Goal: Task Accomplishment & Management: Use online tool/utility

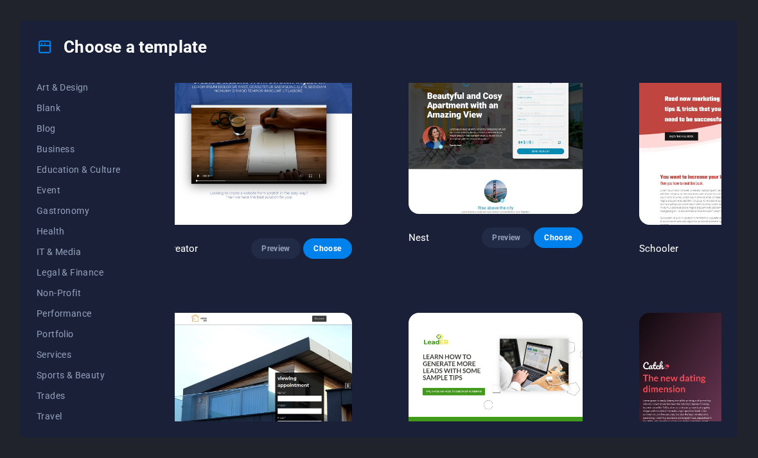
scroll to position [150, 0]
click at [45, 360] on button "Services" at bounding box center [79, 354] width 84 height 21
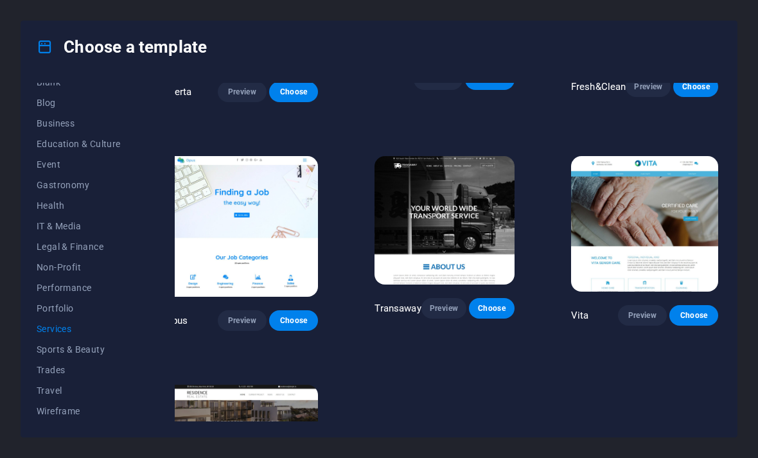
scroll to position [175, 0]
click at [48, 346] on span "Sports & Beauty" at bounding box center [79, 349] width 84 height 10
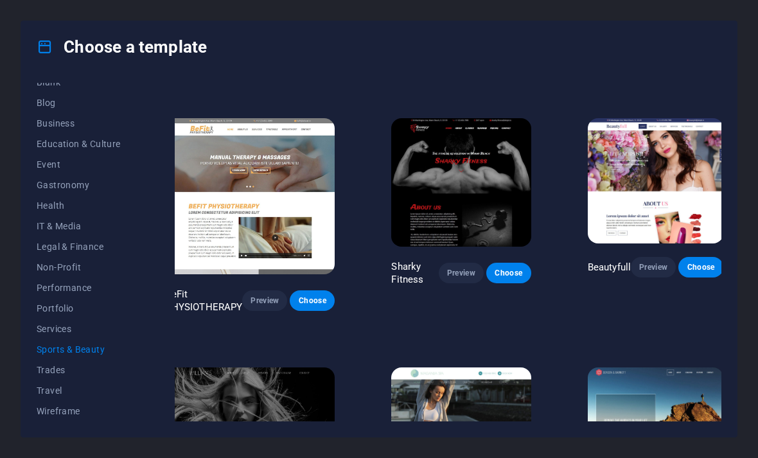
scroll to position [702, 12]
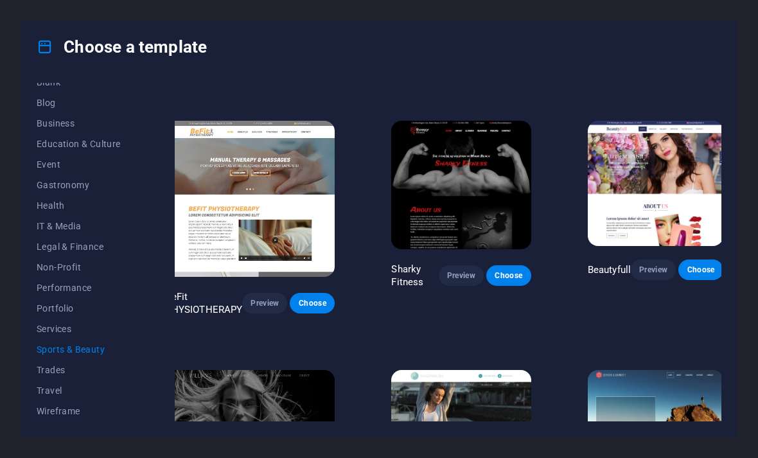
click at [650, 276] on button "Preview" at bounding box center [653, 270] width 45 height 21
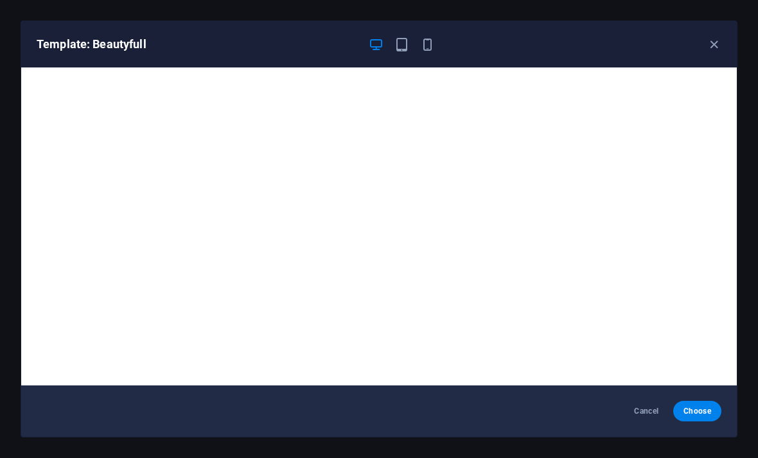
click at [695, 413] on span "Choose" at bounding box center [698, 411] width 28 height 10
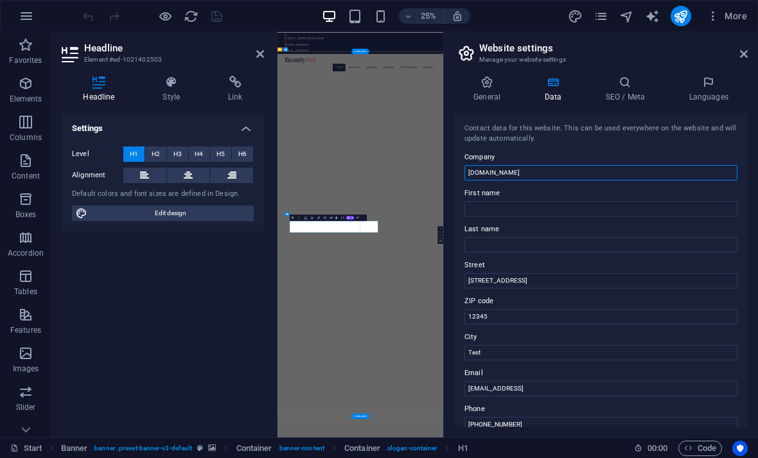
click at [560, 178] on input "[DOMAIN_NAME]" at bounding box center [601, 172] width 273 height 15
type input "d"
type input "D’ or Nail Lounge"
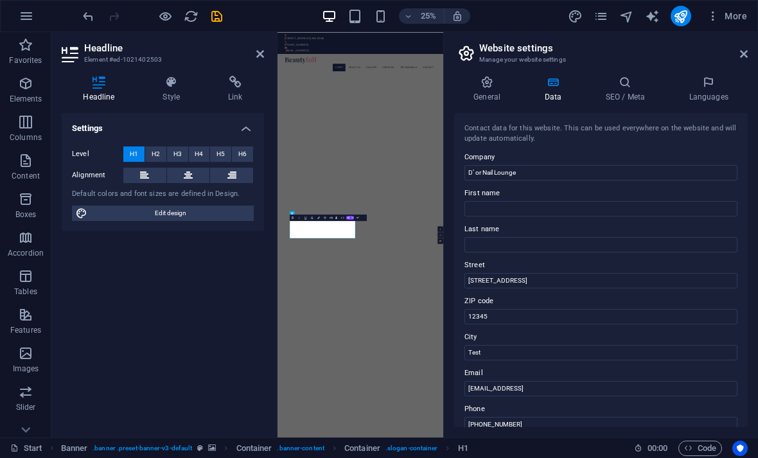
click at [749, 49] on aside "Website settings Manage your website settings General Data SEO / Meta Languages…" at bounding box center [600, 234] width 315 height 405
click at [740, 51] on icon at bounding box center [744, 54] width 8 height 10
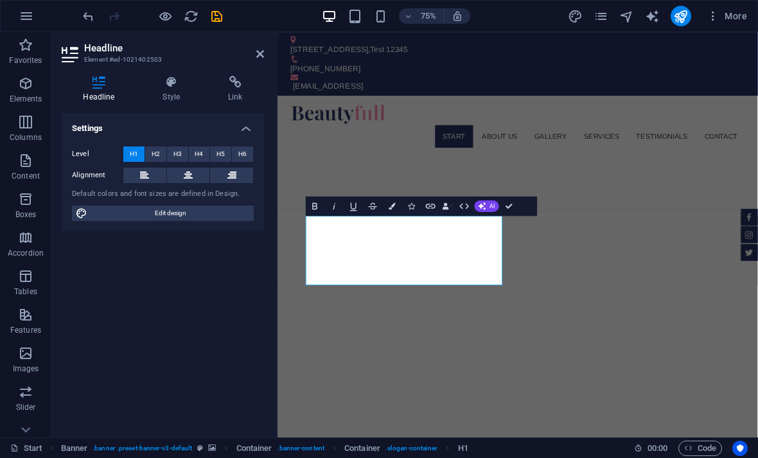
click at [189, 173] on icon at bounding box center [188, 175] width 9 height 15
click at [378, 127] on div at bounding box center [598, 141] width 607 height 29
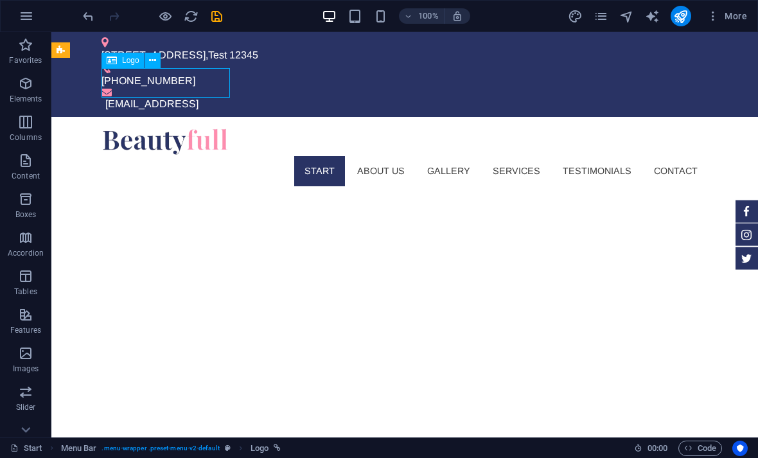
click at [191, 127] on div at bounding box center [405, 141] width 607 height 29
click at [181, 127] on div at bounding box center [405, 141] width 607 height 29
select select "px"
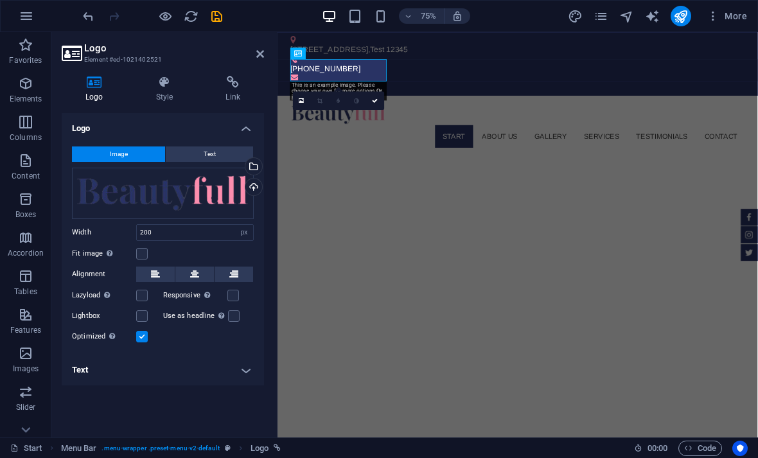
click at [73, 57] on icon at bounding box center [71, 53] width 19 height 18
click at [369, 127] on div at bounding box center [598, 141] width 607 height 29
click at [69, 57] on icon at bounding box center [71, 53] width 19 height 18
click at [64, 60] on icon at bounding box center [71, 53] width 19 height 18
click at [89, 86] on icon at bounding box center [95, 82] width 66 height 13
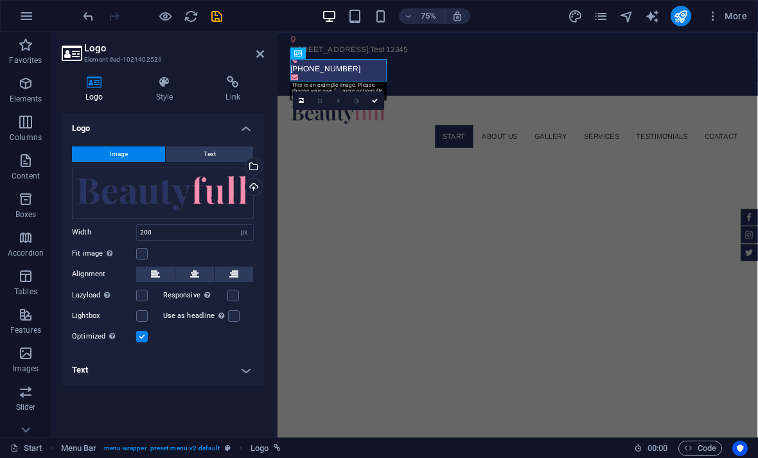
click at [103, 152] on button "Image" at bounding box center [118, 153] width 93 height 15
click at [110, 154] on span "Image" at bounding box center [119, 153] width 18 height 15
click at [250, 190] on div "Upload" at bounding box center [252, 188] width 19 height 19
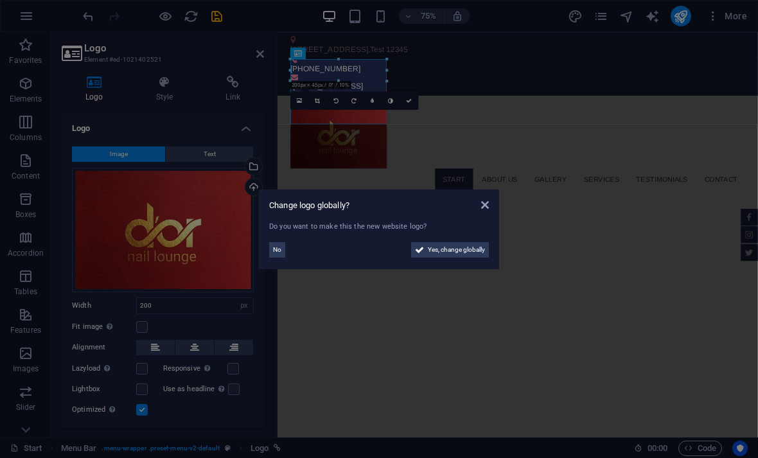
click at [441, 242] on span "Yes, change globally" at bounding box center [456, 249] width 57 height 15
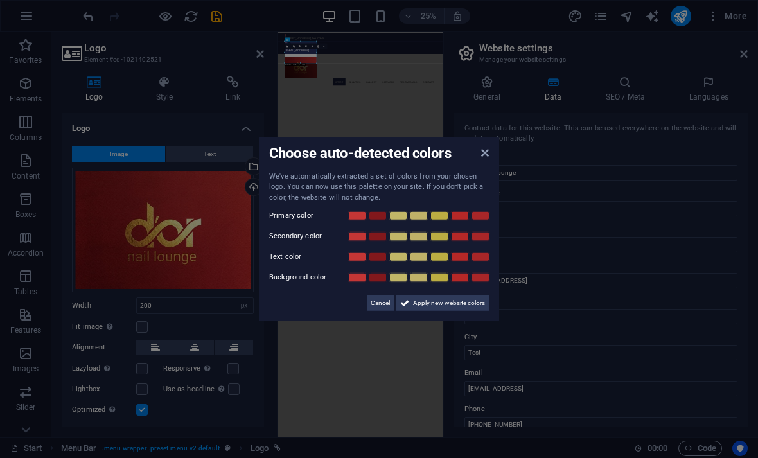
click at [478, 154] on div "Choose auto-detected colors" at bounding box center [379, 153] width 220 height 13
click at [482, 148] on icon at bounding box center [485, 152] width 8 height 10
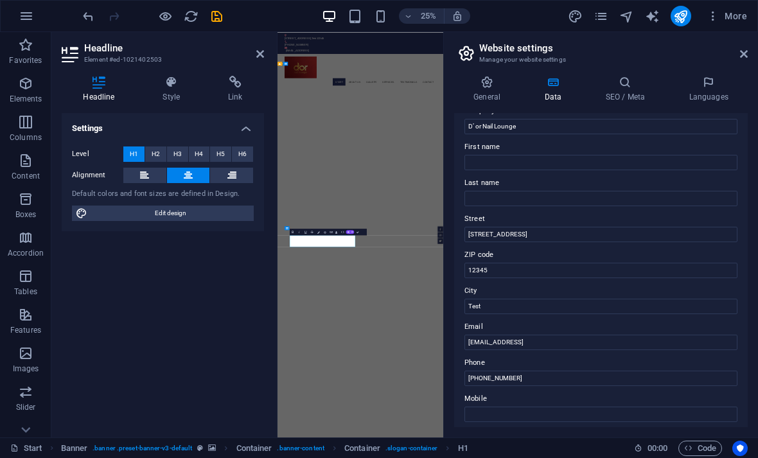
scroll to position [48, 0]
click at [747, 50] on icon at bounding box center [744, 54] width 8 height 10
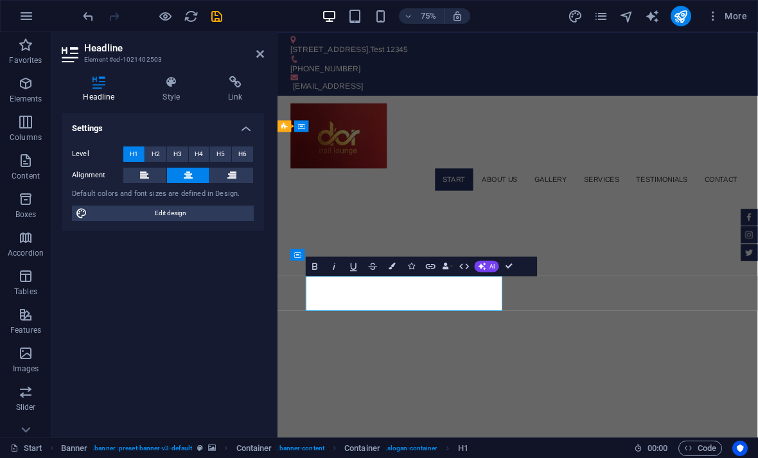
click at [495, 261] on button "AI" at bounding box center [486, 266] width 24 height 12
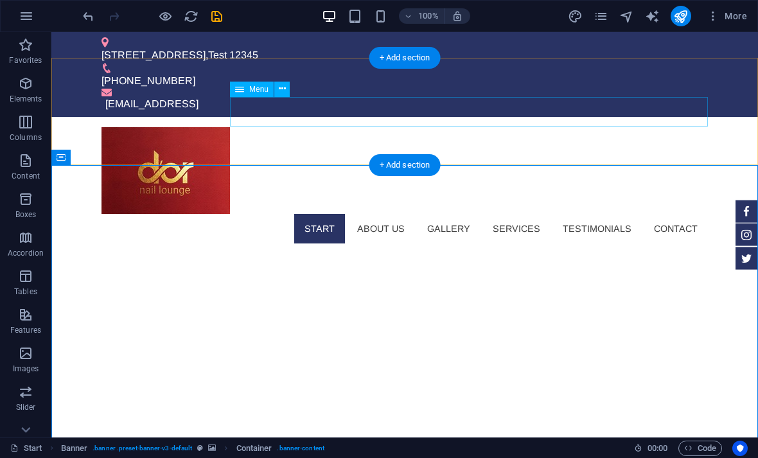
click at [329, 214] on nav "Start About us Gallery Services Testimonials Contact" at bounding box center [405, 229] width 607 height 30
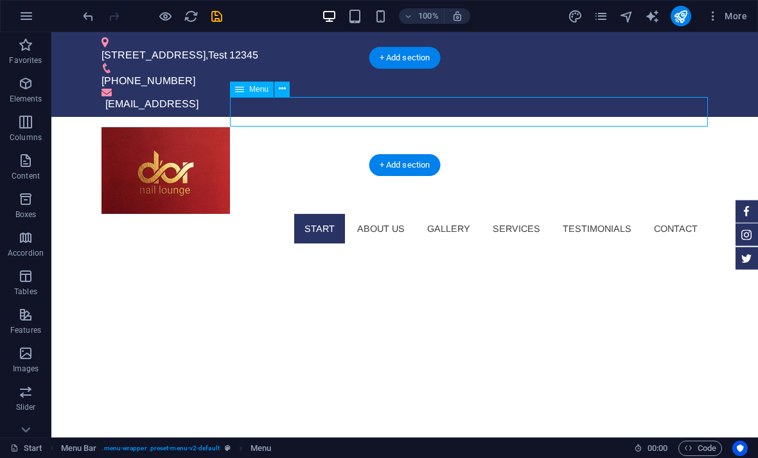
click at [337, 214] on nav "Start About us Gallery Services Testimonials Contact" at bounding box center [405, 229] width 607 height 30
select select
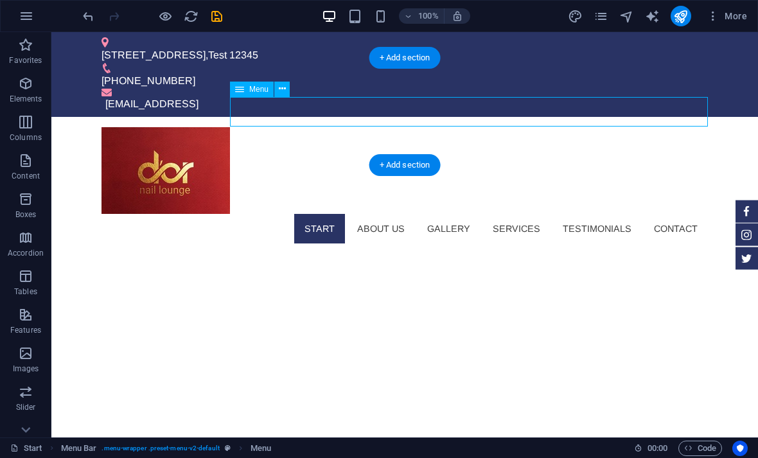
select select
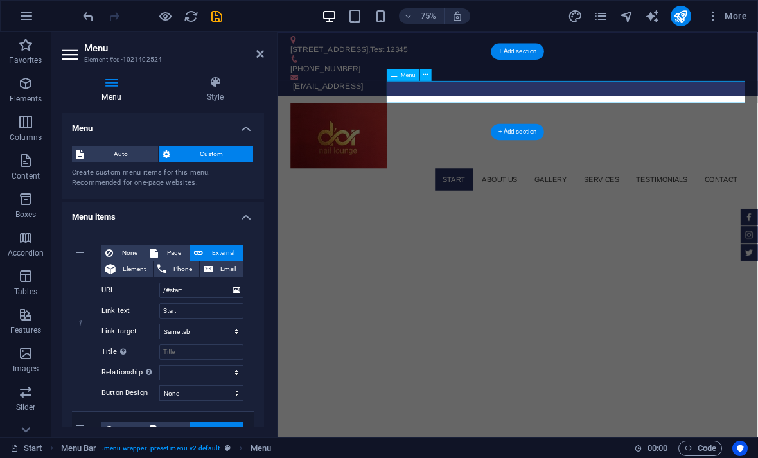
click at [515, 214] on nav "Start About us Gallery Services Testimonials Contact" at bounding box center [598, 229] width 607 height 30
click at [517, 214] on nav "Start About us Gallery Services Testimonials Contact" at bounding box center [598, 229] width 607 height 30
click at [114, 96] on h4 "Menu" at bounding box center [114, 89] width 105 height 27
click at [516, 214] on nav "Start About us Gallery Services Testimonials Contact" at bounding box center [598, 229] width 607 height 30
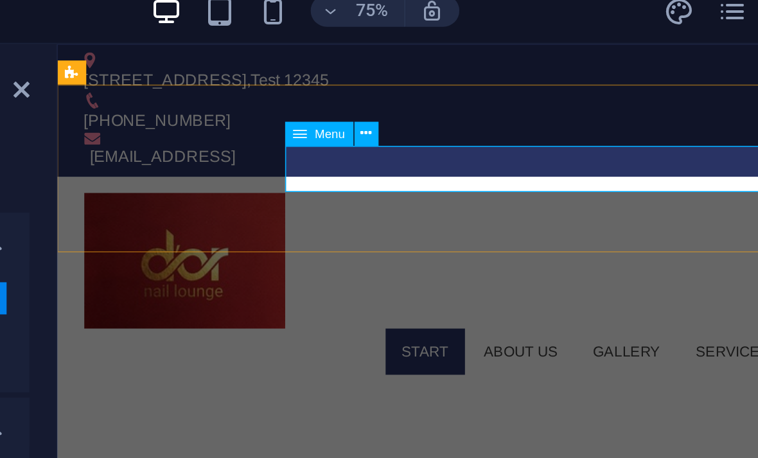
click at [420, 69] on button at bounding box center [426, 75] width 12 height 12
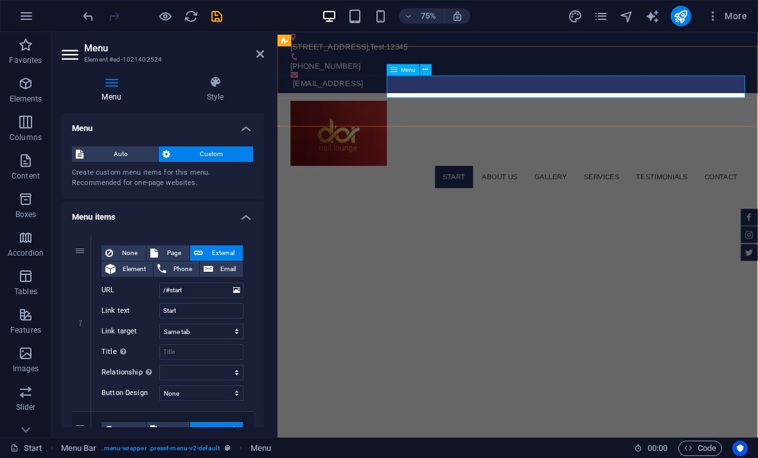
scroll to position [7, 0]
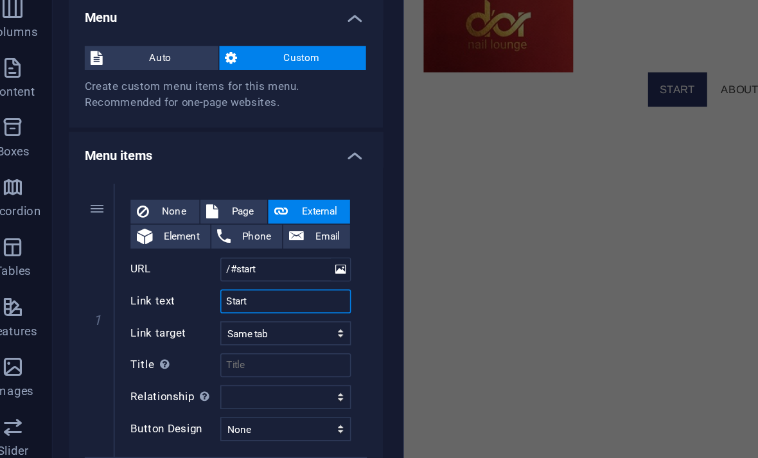
click at [175, 303] on input "Start" at bounding box center [201, 310] width 84 height 15
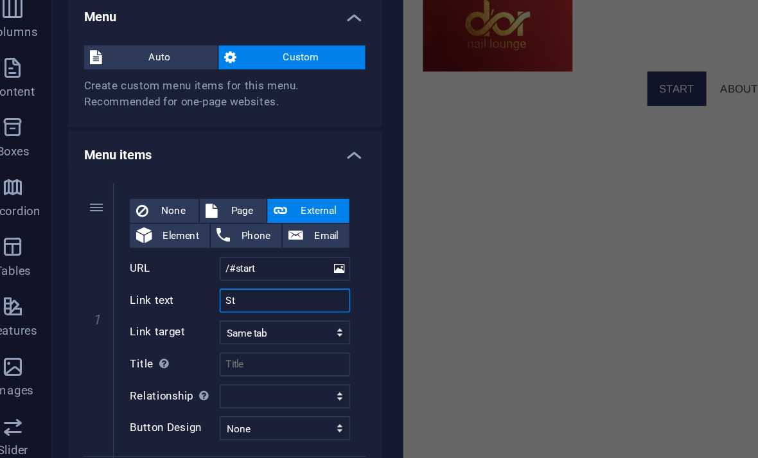
type input "S"
select select
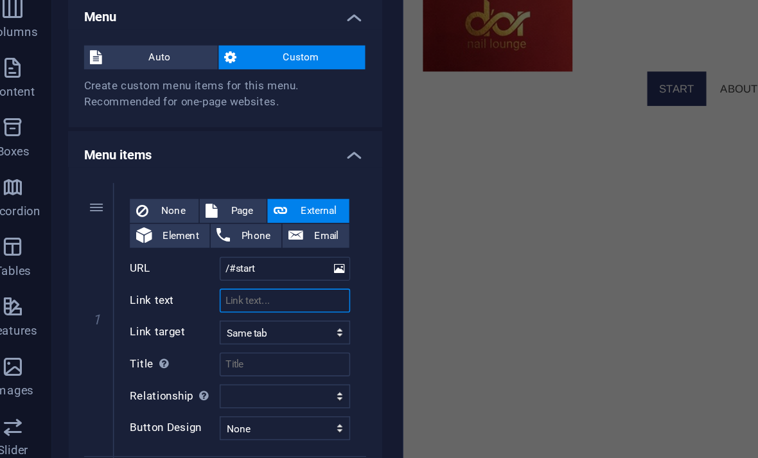
select select
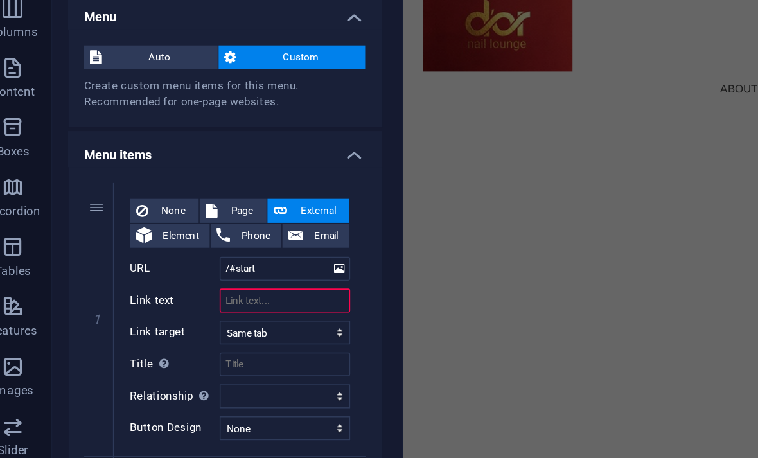
type input "H"
select select
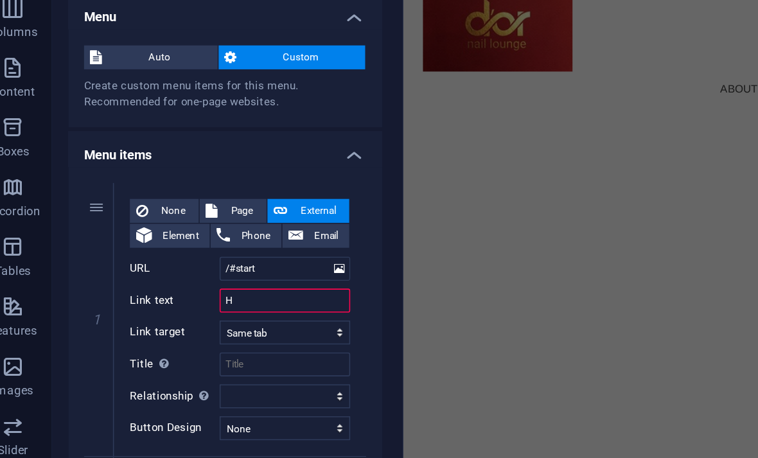
select select
type input "HOME"
select select
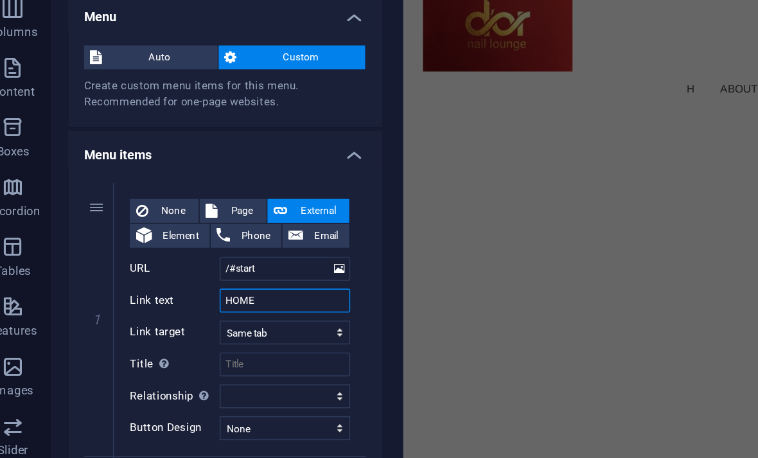
select select
type input "H"
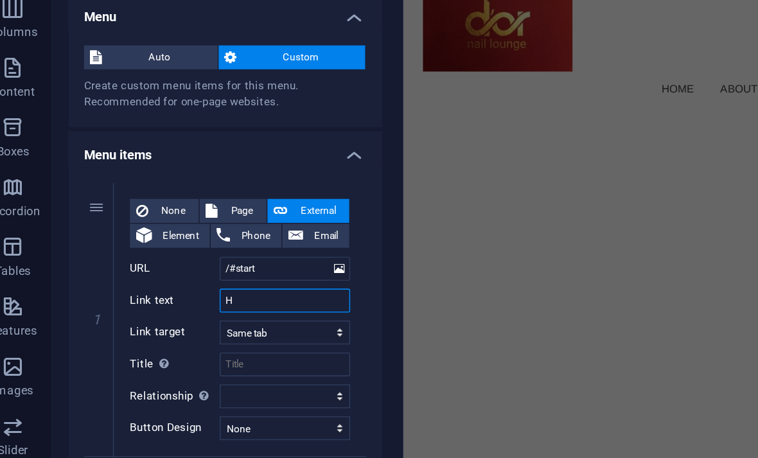
select select
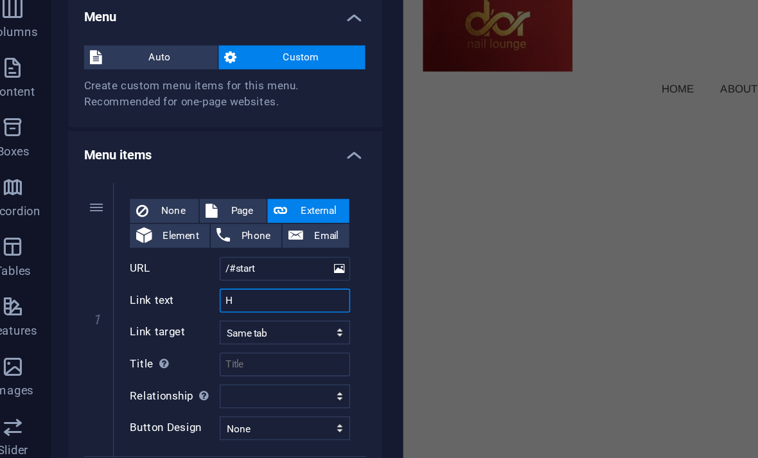
select select
type input "Home"
select select
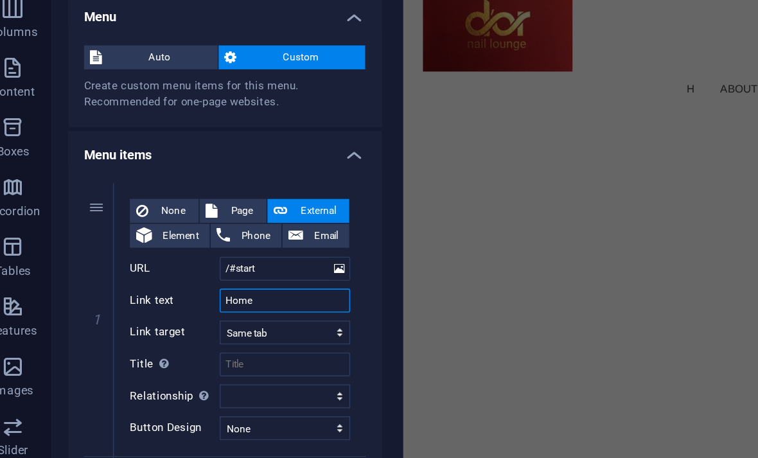
select select
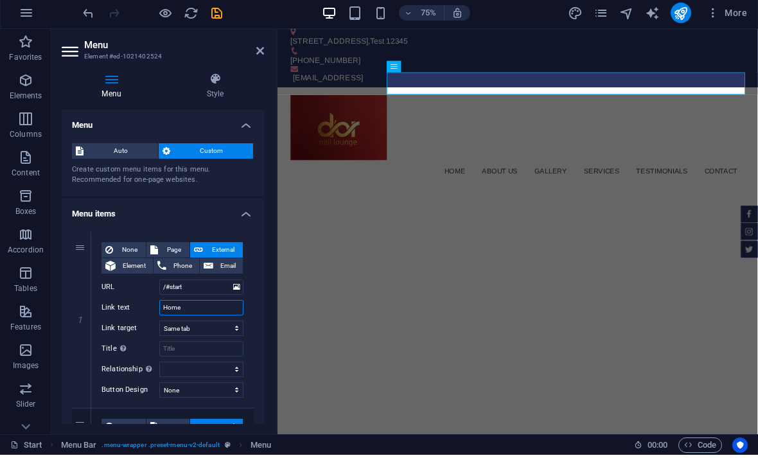
type input "Home"
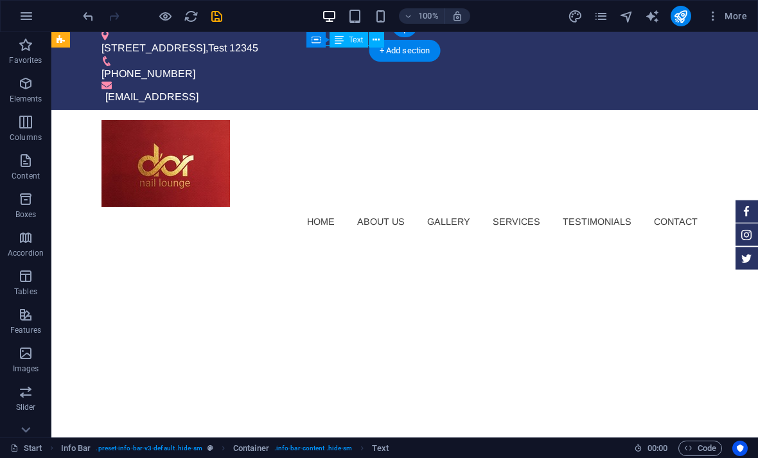
scroll to position [4131, 0]
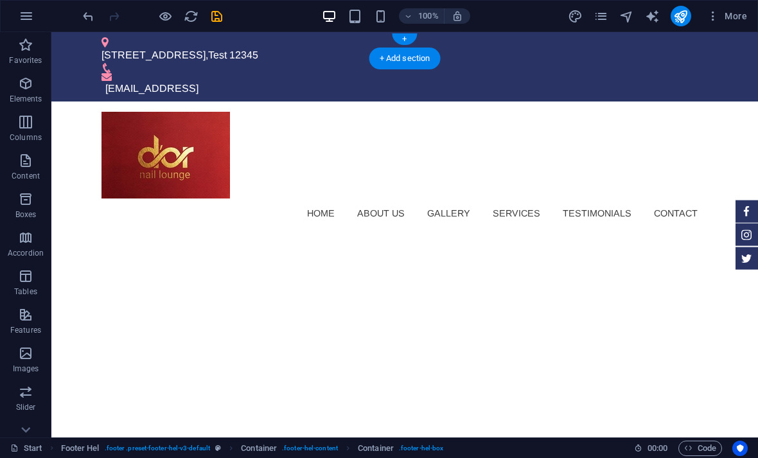
scroll to position [0, 0]
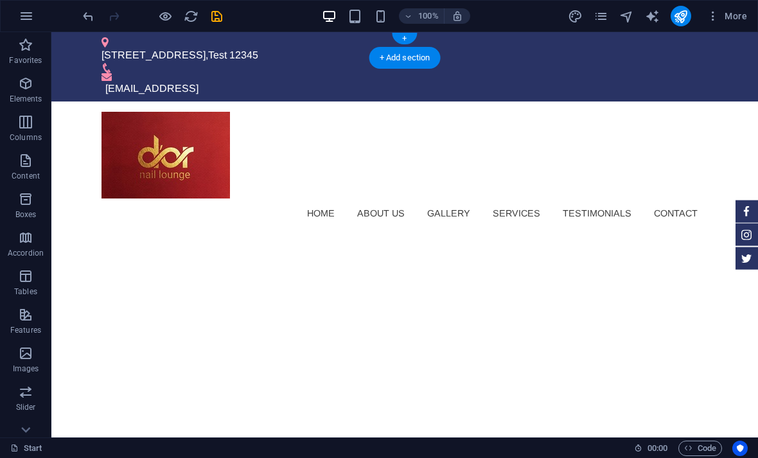
click at [592, 81] on div "[EMAIL_ADDRESS]" at bounding box center [406, 88] width 603 height 15
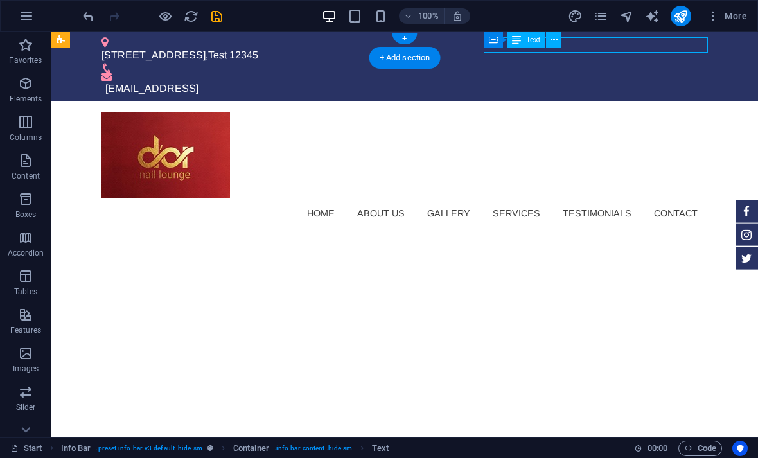
click at [635, 81] on div "[EMAIL_ADDRESS]" at bounding box center [406, 88] width 603 height 15
click at [651, 81] on div "[EMAIL_ADDRESS]" at bounding box center [406, 88] width 603 height 15
click at [21, 93] on span "Elements" at bounding box center [25, 91] width 51 height 31
